Goal: Navigation & Orientation: Find specific page/section

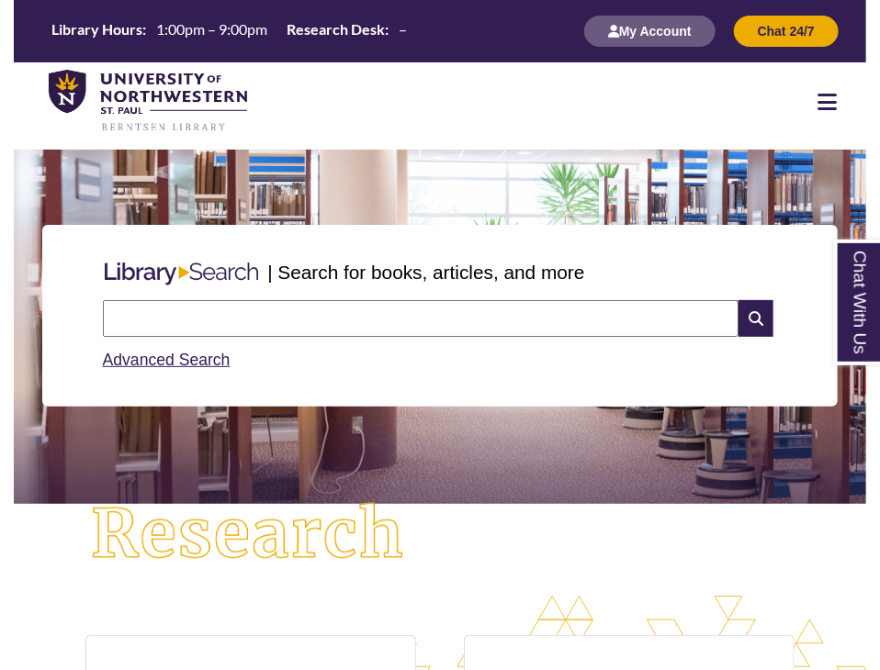
click at [836, 118] on nav "Resources Find Resources Library Search Databases & Articles Interlibrary Loan …" at bounding box center [440, 101] width 852 height 78
click at [833, 111] on icon at bounding box center [826, 102] width 19 height 22
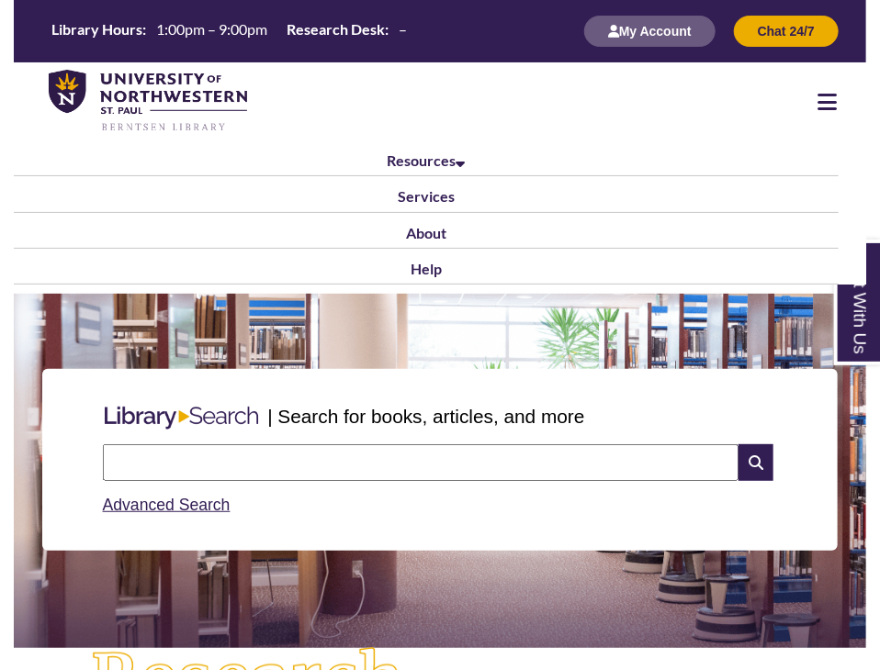
click at [816, 108] on div at bounding box center [827, 102] width 78 height 22
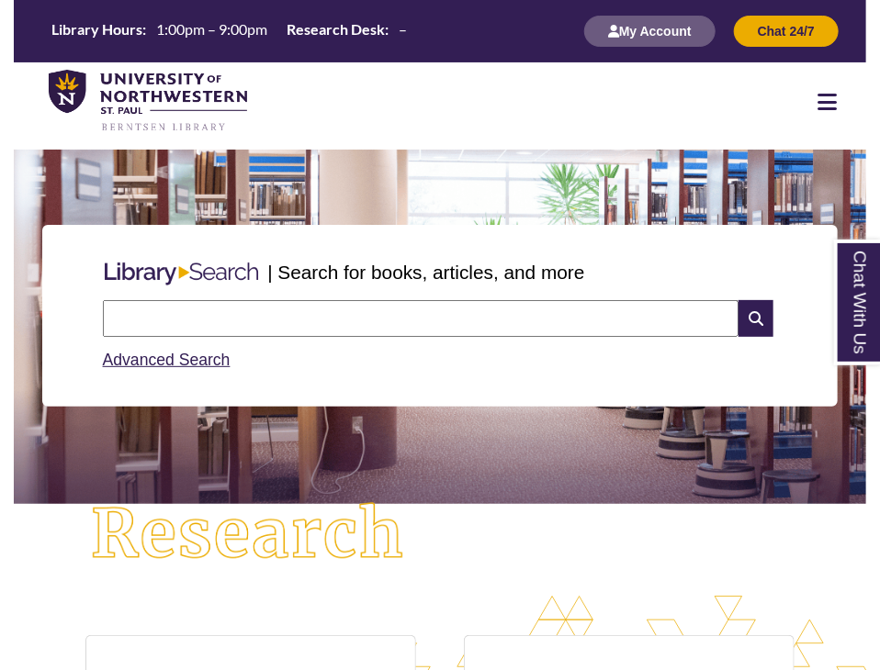
click at [819, 105] on icon at bounding box center [826, 102] width 19 height 22
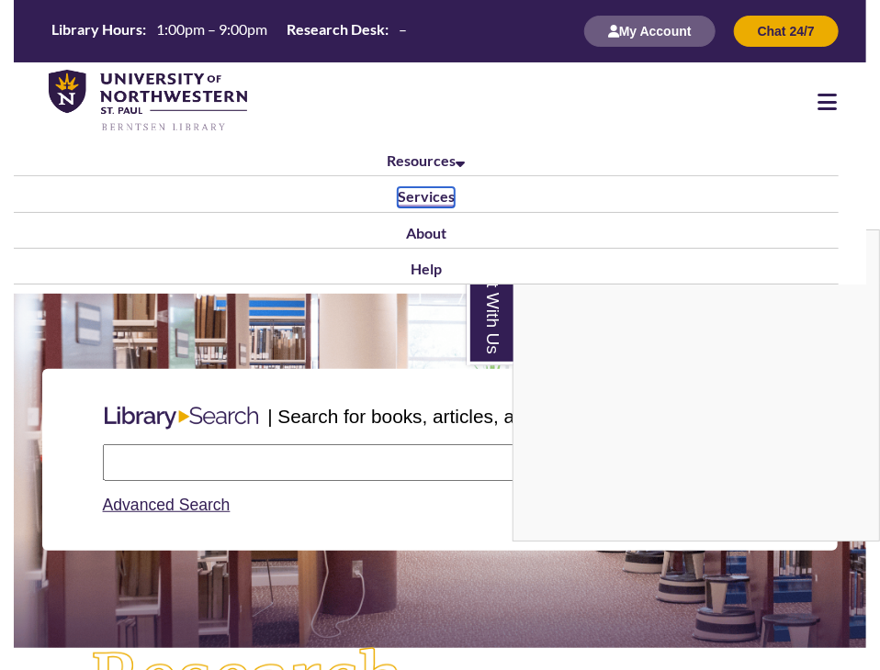
click at [433, 201] on link "Services" at bounding box center [426, 197] width 57 height 20
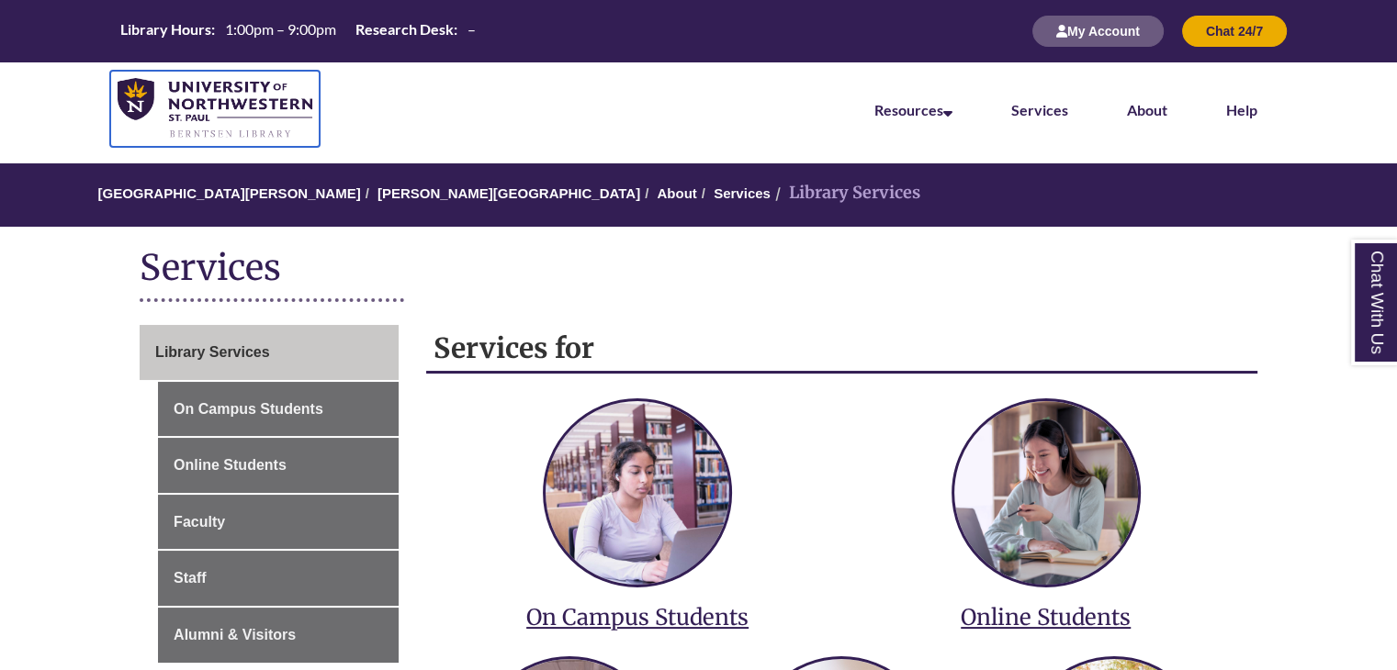
click at [220, 105] on img at bounding box center [215, 109] width 195 height 62
